Goal: Task Accomplishment & Management: Use online tool/utility

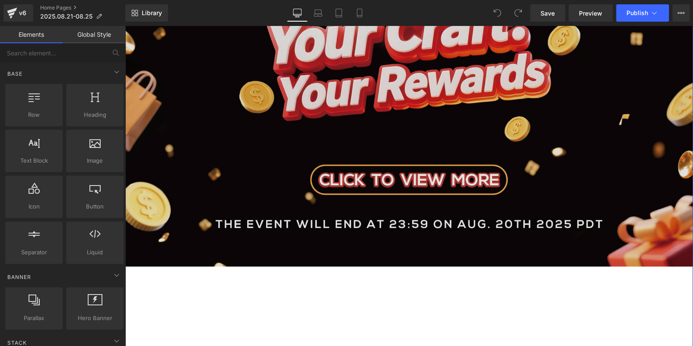
scroll to position [302, 0]
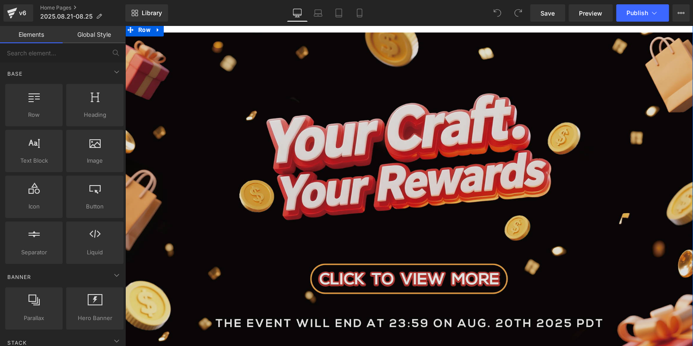
click at [385, 157] on img at bounding box center [409, 198] width 568 height 333
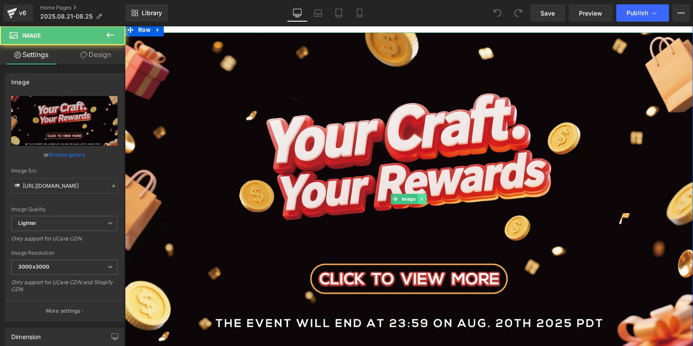
click at [420, 196] on icon at bounding box center [422, 198] width 5 height 5
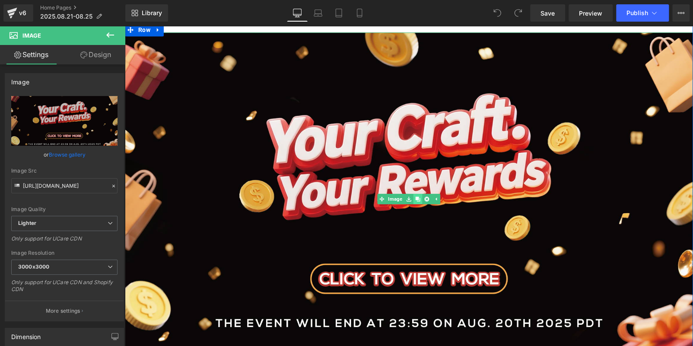
click at [415, 197] on icon at bounding box center [417, 198] width 5 height 5
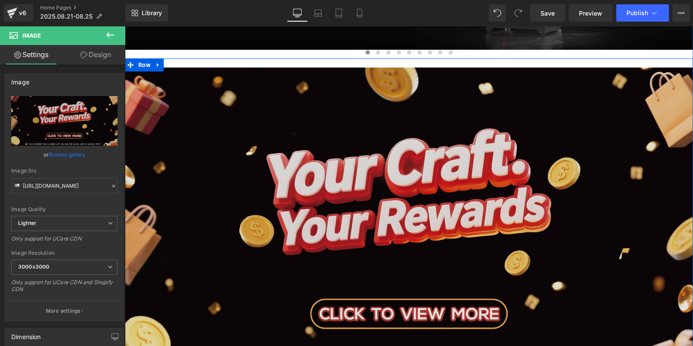
scroll to position [269, 0]
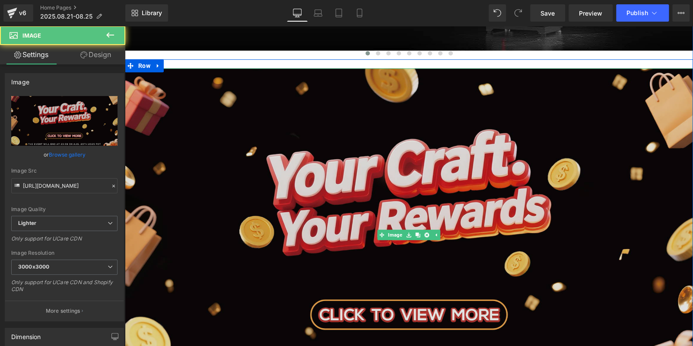
click at [274, 163] on img at bounding box center [409, 234] width 568 height 333
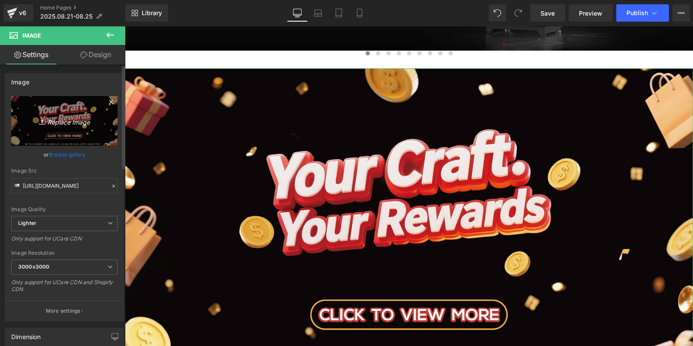
click at [60, 120] on icon "Replace Image" at bounding box center [64, 120] width 69 height 11
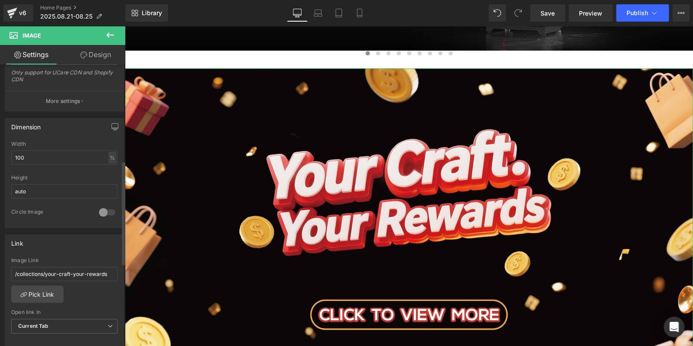
scroll to position [259, 0]
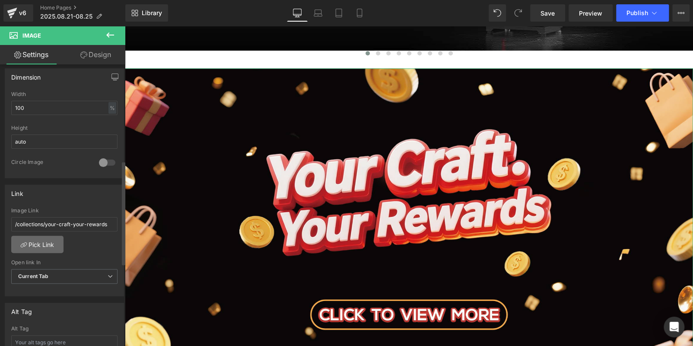
click at [43, 246] on link "Pick Link" at bounding box center [37, 243] width 52 height 17
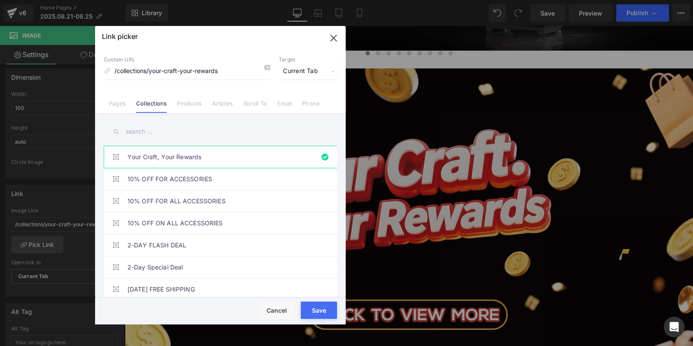
click at [266, 67] on icon at bounding box center [266, 67] width 7 height 7
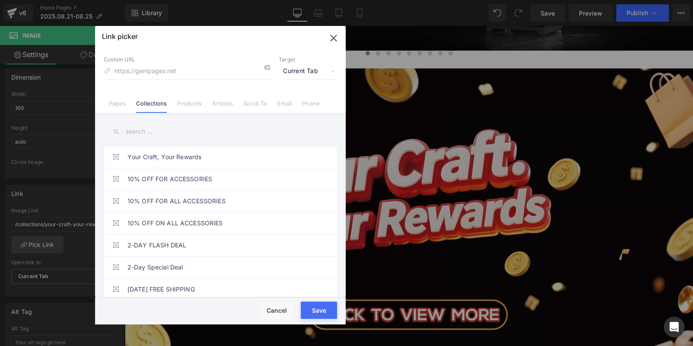
click at [169, 131] on input "text" at bounding box center [220, 131] width 233 height 19
paste input "Super Savings Great Offer"
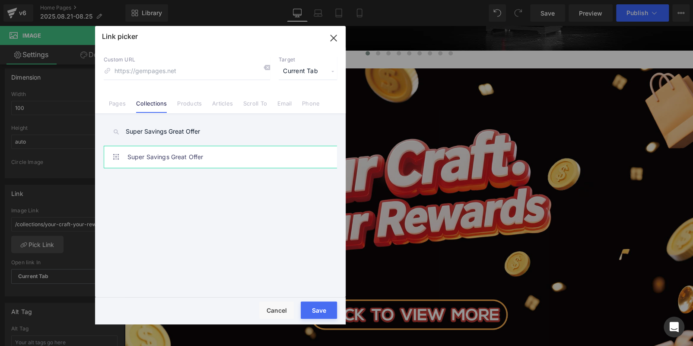
type input "Super Savings Great Offer"
click at [241, 156] on link "Super Savings Great Offer" at bounding box center [222, 157] width 190 height 22
type input "/collections/super-savings-great-offer"
click at [315, 311] on button "Save" at bounding box center [319, 309] width 36 height 17
type input "/collections/super-savings-great-offer"
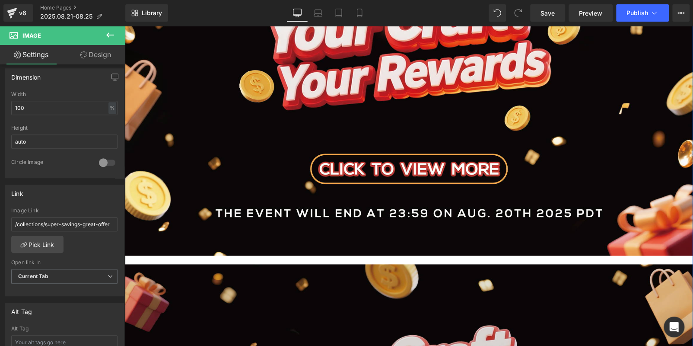
scroll to position [572, 0]
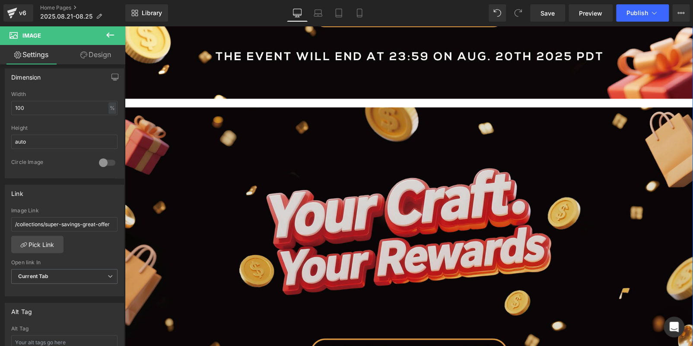
click at [339, 244] on img at bounding box center [409, 273] width 568 height 333
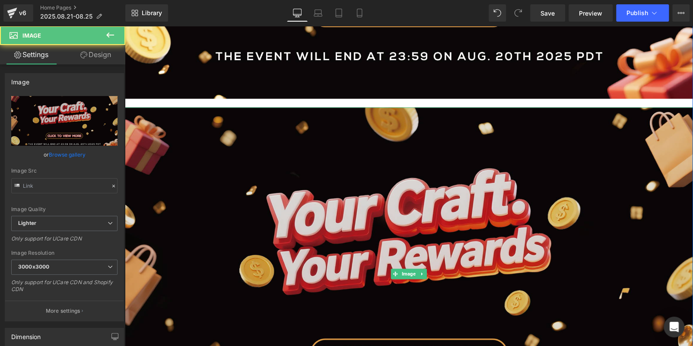
type input "[URL][DOMAIN_NAME]"
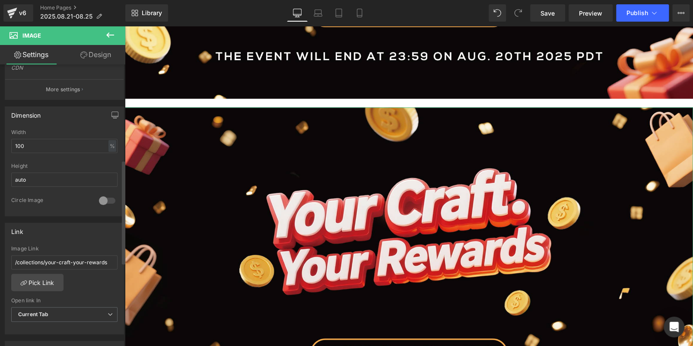
scroll to position [259, 0]
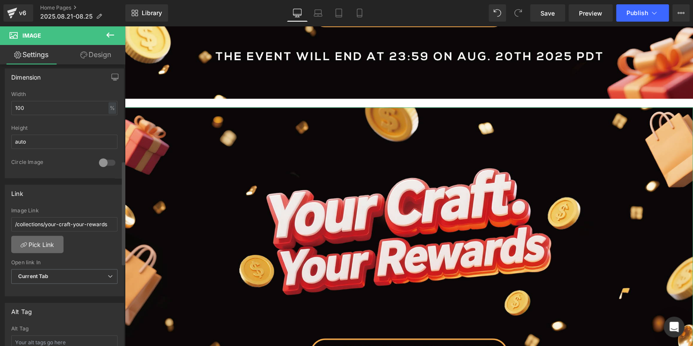
click at [45, 237] on link "Pick Link" at bounding box center [37, 243] width 52 height 17
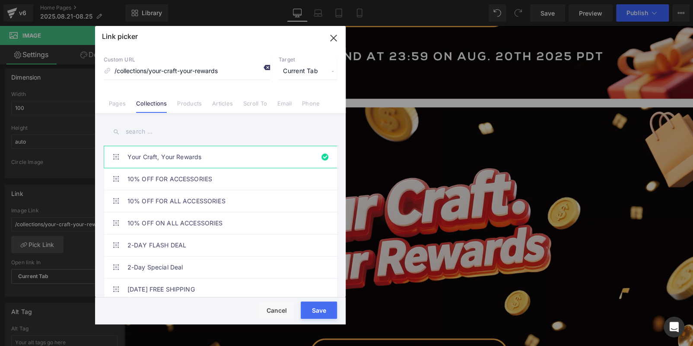
click at [266, 67] on icon at bounding box center [266, 67] width 7 height 7
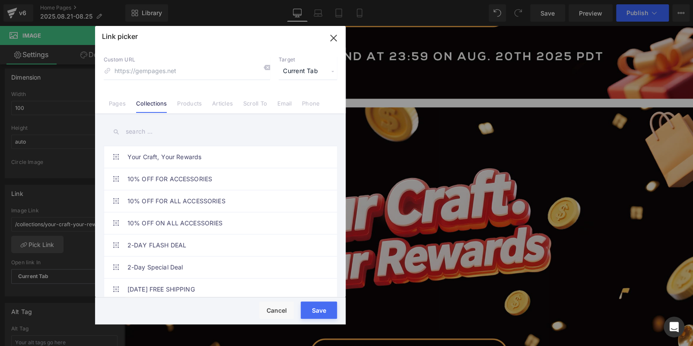
click at [197, 131] on input "text" at bounding box center [220, 131] width 233 height 19
click at [194, 108] on link "Products" at bounding box center [189, 106] width 25 height 13
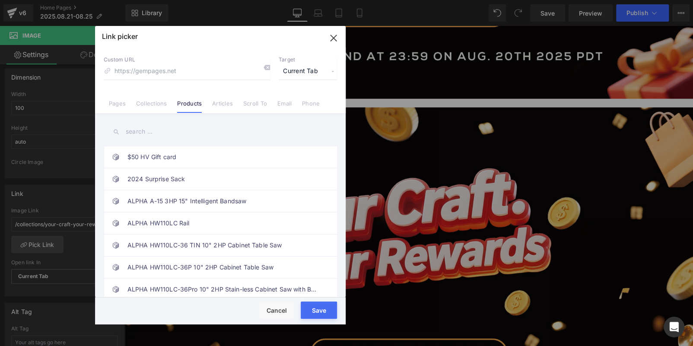
click at [160, 134] on input "text" at bounding box center [220, 131] width 233 height 19
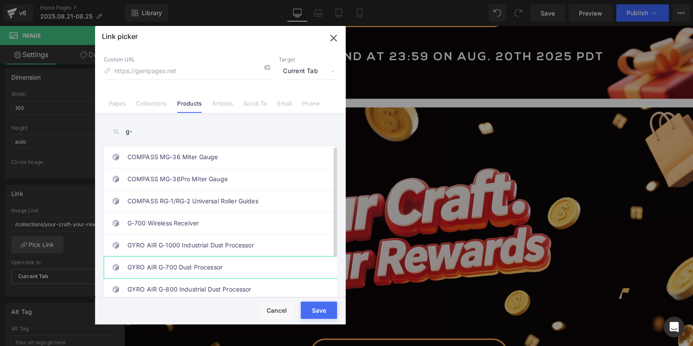
type input "g-"
click at [242, 272] on link "GYRO AIR G-700 Dust Processor" at bounding box center [222, 267] width 190 height 22
type input "/products/gyro-air-g700-dust-processor"
click at [331, 309] on div "Rendering Content" at bounding box center [346, 312] width 53 height 10
click at [316, 305] on button "Save" at bounding box center [319, 309] width 36 height 17
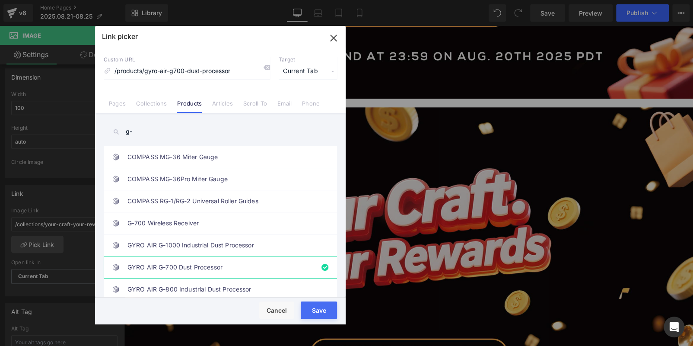
type input "/products/gyro-air-g700-dust-processor"
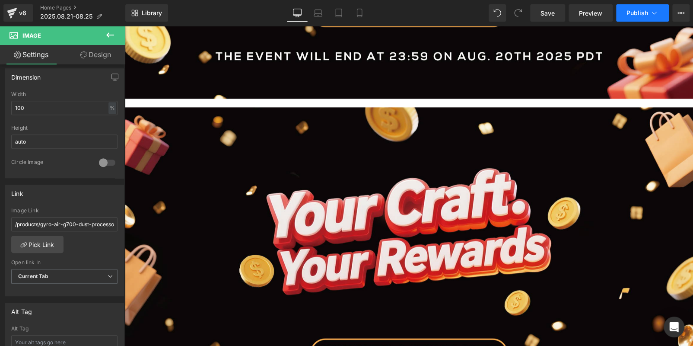
click at [640, 14] on span "Publish" at bounding box center [637, 13] width 22 height 7
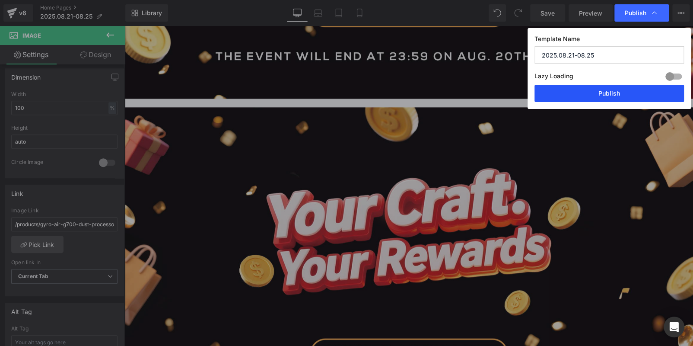
click at [637, 89] on button "Publish" at bounding box center [608, 93] width 149 height 17
